Goal: Navigation & Orientation: Find specific page/section

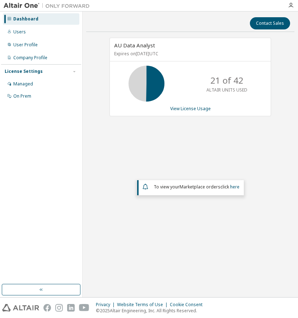
click at [269, 122] on div "AU Data Analyst Expires on September 30, 2026 UTC 21 of 42 ALTAIR UNITS USED Vi…" at bounding box center [186, 81] width 169 height 86
